Goal: Learn about a topic: Learn about a topic

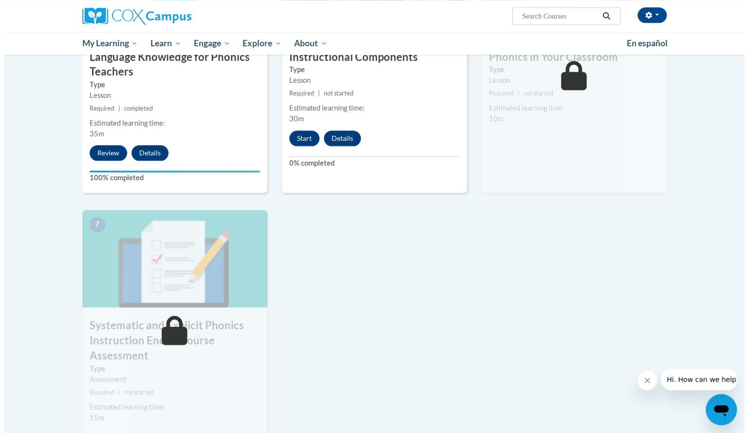
scroll to position [569, 0]
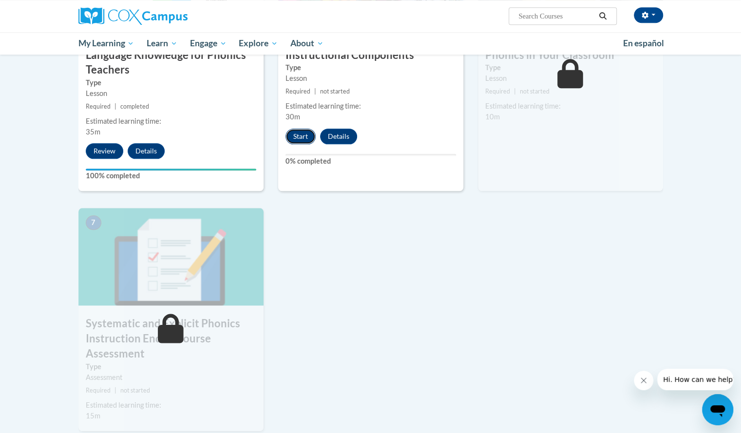
click at [304, 133] on button "Start" at bounding box center [301, 137] width 30 height 16
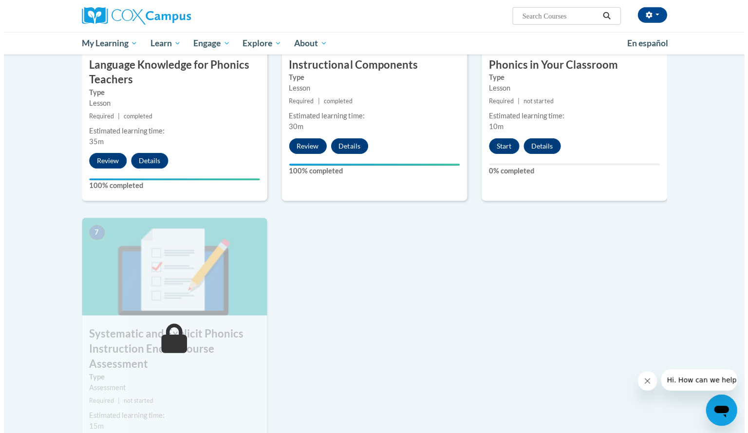
scroll to position [559, 0]
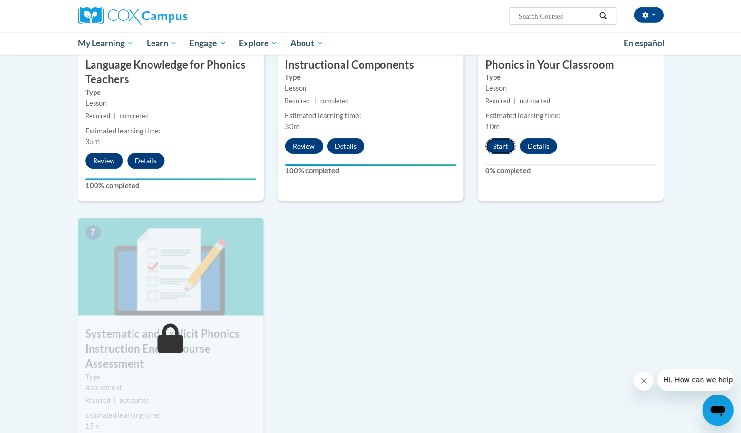
click at [497, 141] on button "Start" at bounding box center [500, 146] width 30 height 16
